Goal: Information Seeking & Learning: Understand process/instructions

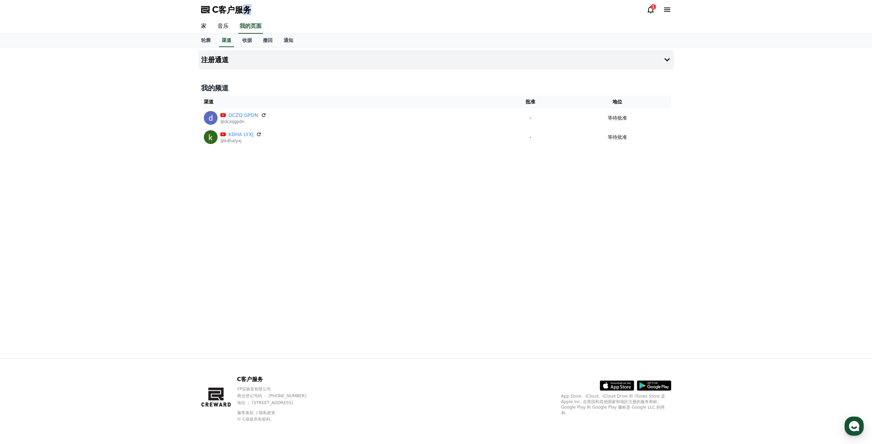
click at [237, 16] on div "C客户服务 1" at bounding box center [436, 9] width 481 height 19
click at [235, 16] on div "C客户服务 1" at bounding box center [436, 9] width 481 height 19
drag, startPoint x: 0, startPoint y: 104, endPoint x: 0, endPoint y: 153, distance: 48.5
click at [0, 149] on html "C客户服务 1 家 音乐 我的页面 轮廓 渠道 收据 撤回 通知 注册通道 我的频道 渠道 批准 地位 DCZQ GPDN @dczqgpdn - 等待批准 …" at bounding box center [436, 222] width 872 height 444
click at [652, 10] on icon at bounding box center [650, 9] width 8 height 8
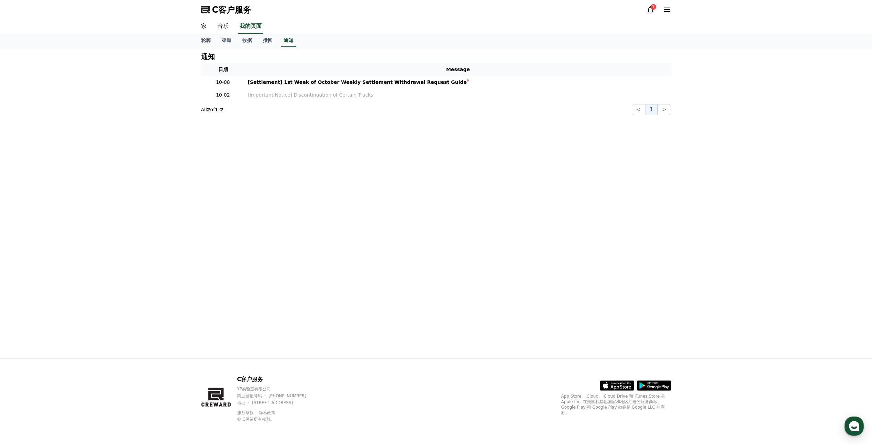
click at [650, 10] on icon at bounding box center [650, 9] width 8 height 8
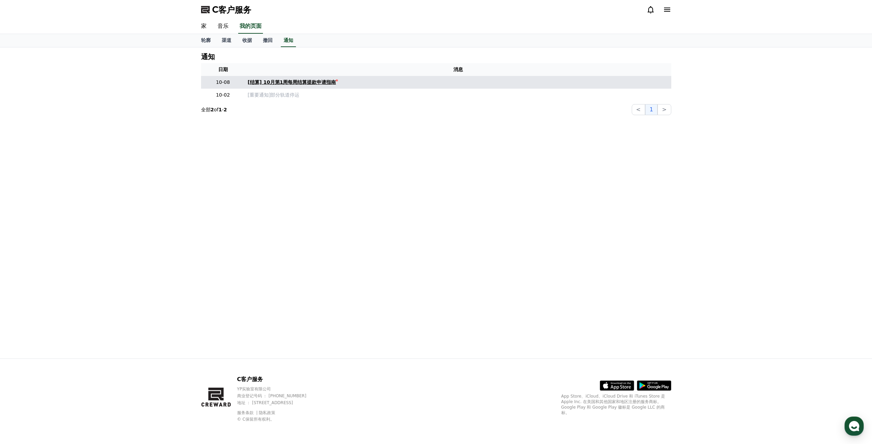
click at [306, 82] on font "[结算] 10月第1周每周结算提款申请指南" at bounding box center [292, 81] width 88 height 5
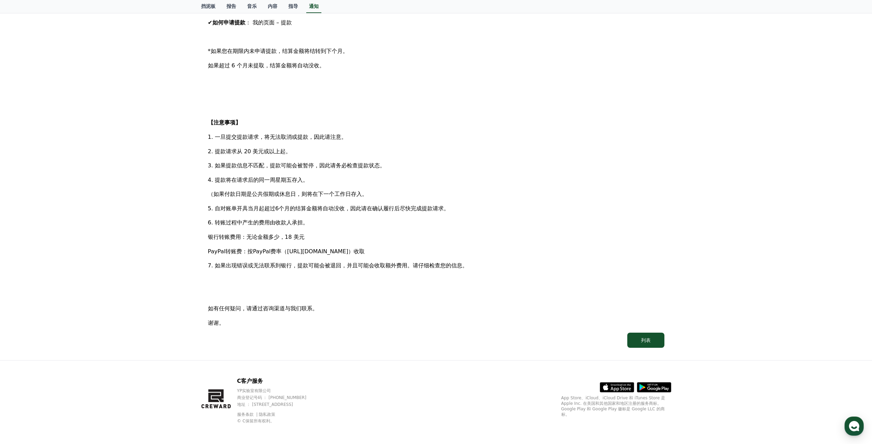
scroll to position [217, 0]
drag, startPoint x: 212, startPoint y: 381, endPoint x: 209, endPoint y: 384, distance: 4.5
click at [209, 384] on icon at bounding box center [216, 397] width 31 height 44
